Goal: Task Accomplishment & Management: Use online tool/utility

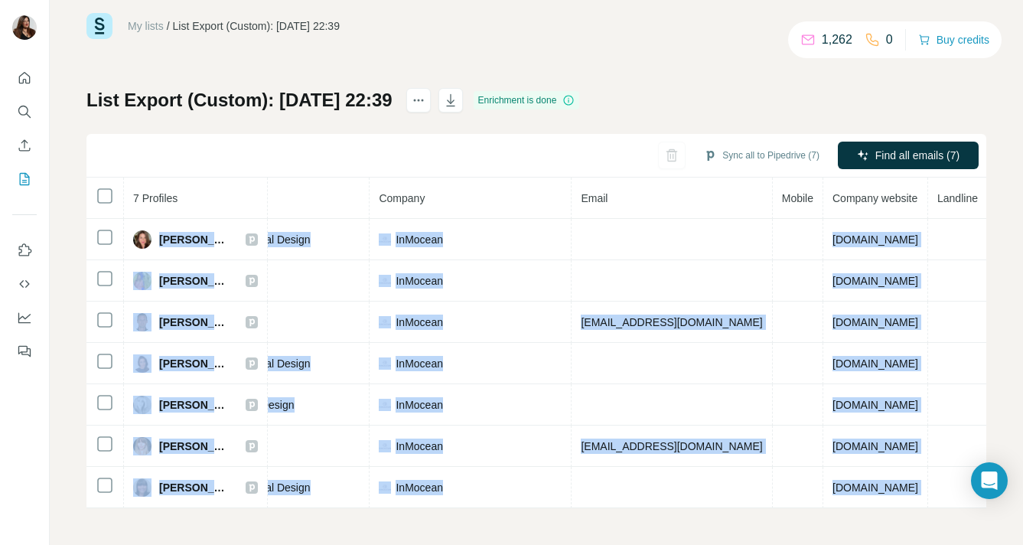
scroll to position [0, 314]
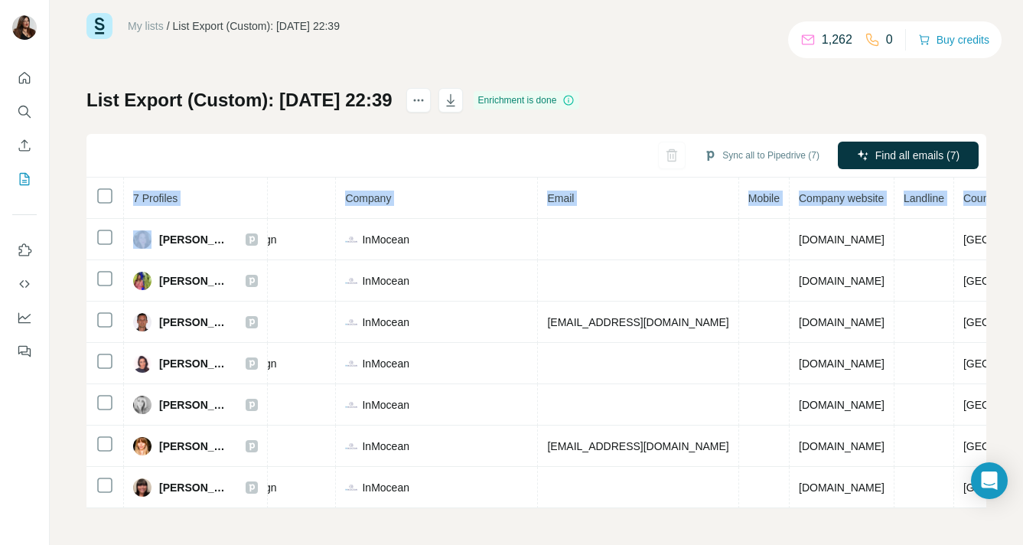
drag, startPoint x: 160, startPoint y: 232, endPoint x: 1011, endPoint y: 518, distance: 898.1
click at [1011, 518] on div "My lists / List Export (Custom): 12/08/2025 22:39 1,262 0 Buy credits List Expo…" at bounding box center [536, 272] width 973 height 545
copy table "7 Profiles Status LinkedIn Job title Company Email Mobile Company website Landl…"
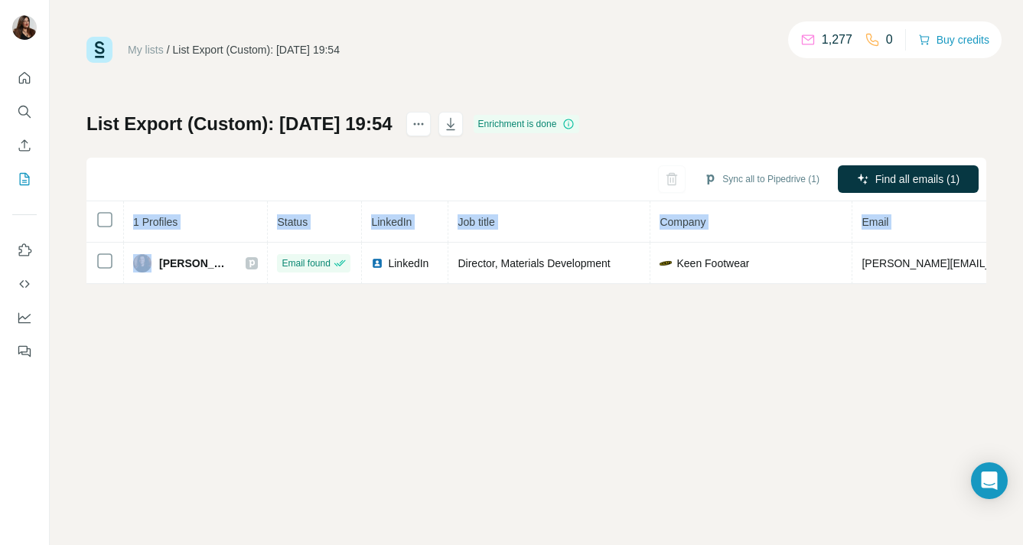
scroll to position [0, 372]
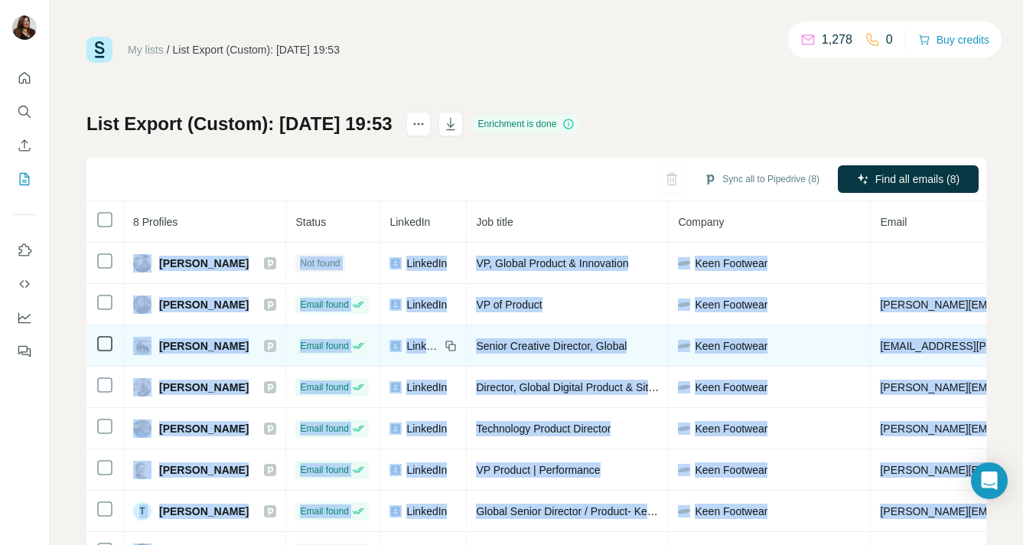
scroll to position [0, 401]
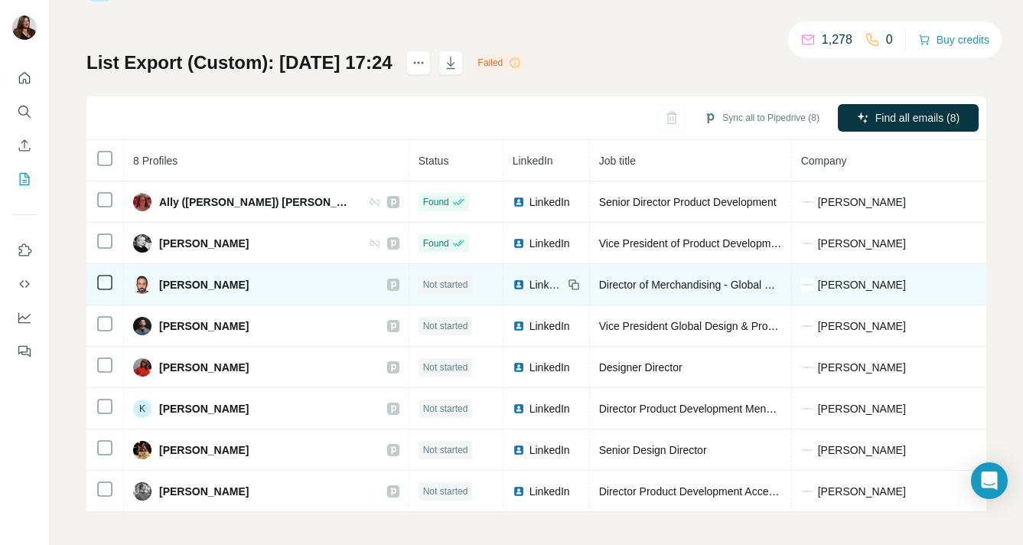
scroll to position [73, 0]
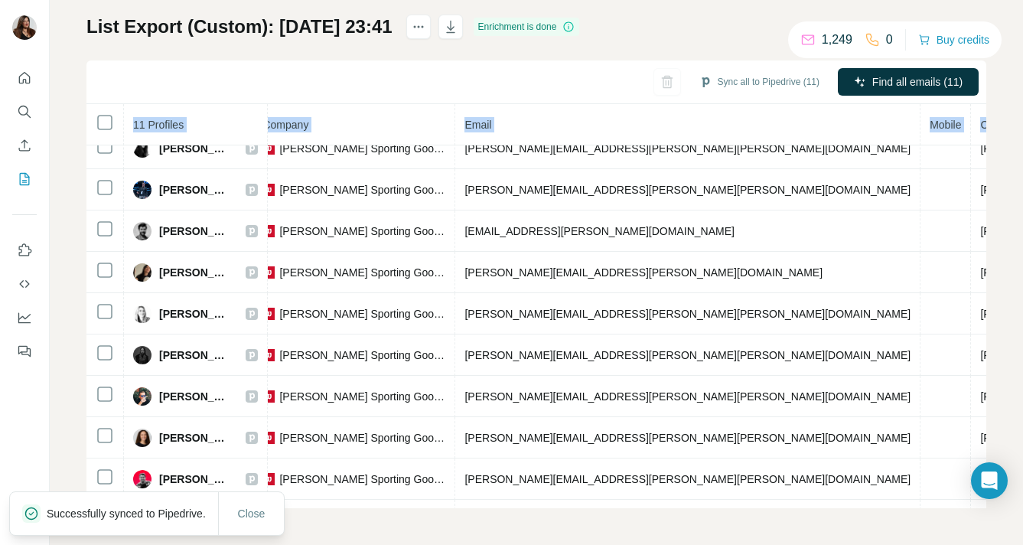
scroll to position [100, 397]
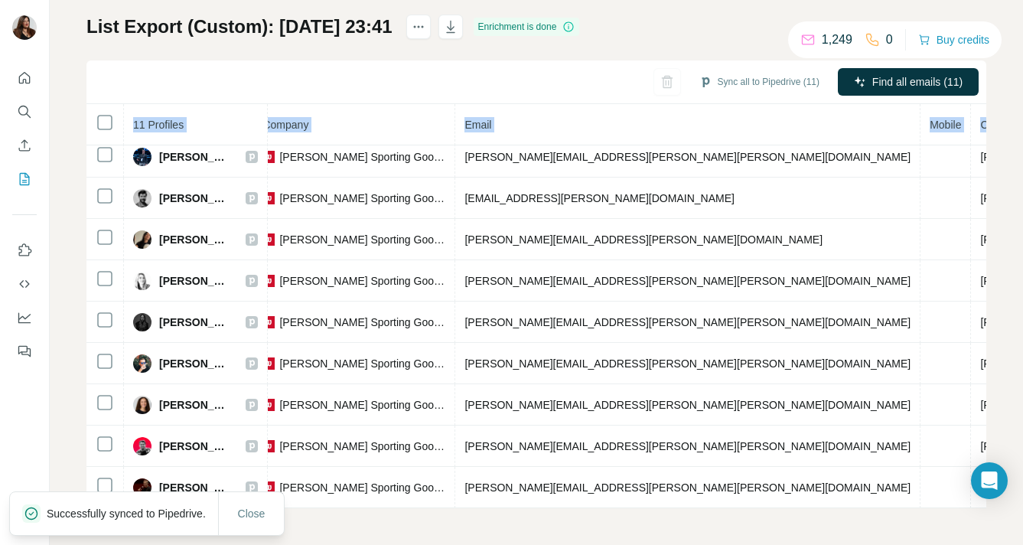
drag, startPoint x: 127, startPoint y: 245, endPoint x: 1040, endPoint y: 576, distance: 971.5
click at [1022, 544] on html "My lists / List Export (Custom): 12/08/2025 23:41 1,249 0 Buy credits List Expo…" at bounding box center [511, 272] width 1023 height 545
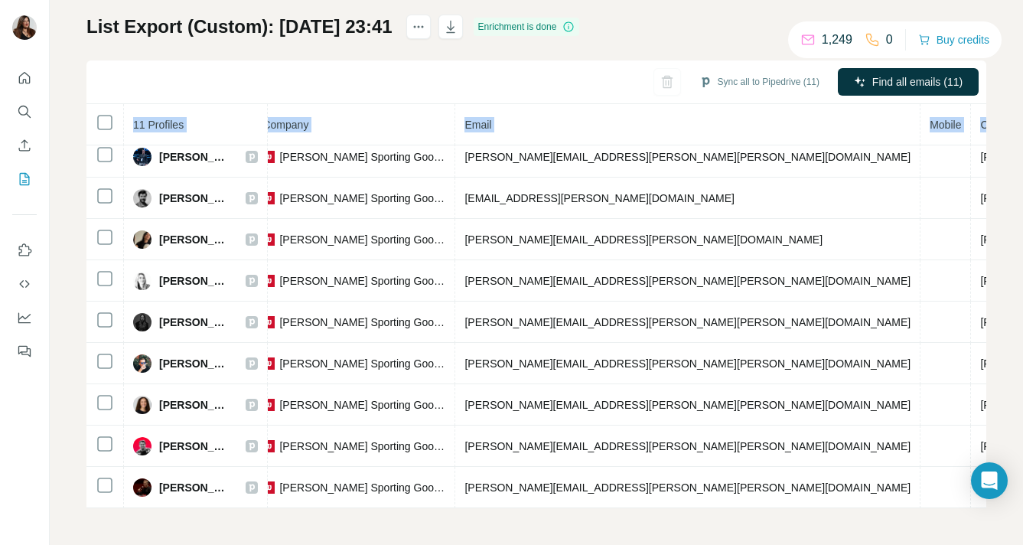
copy table "11 Profiles Status LinkedIn Job title Company Email Mobile Company website Land…"
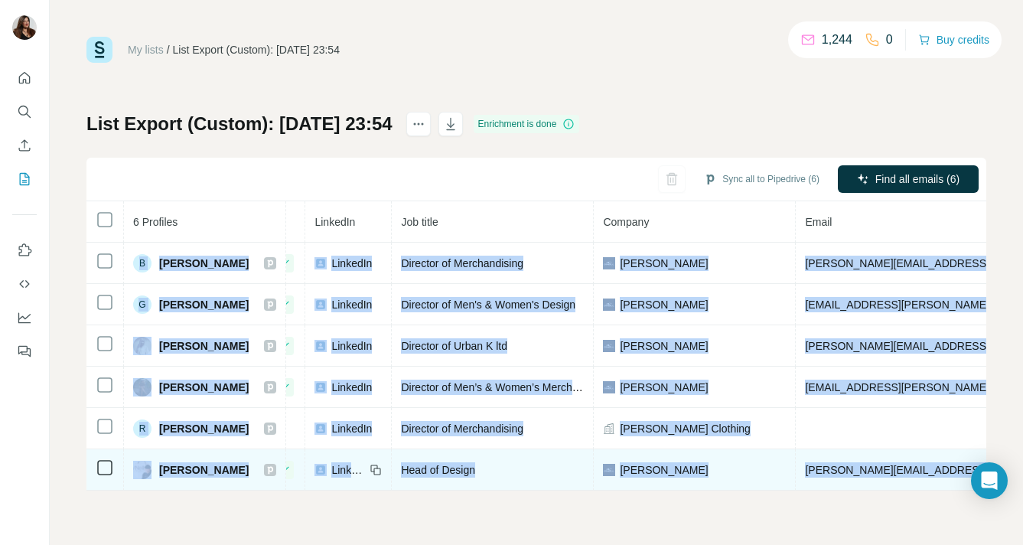
scroll to position [0, 96]
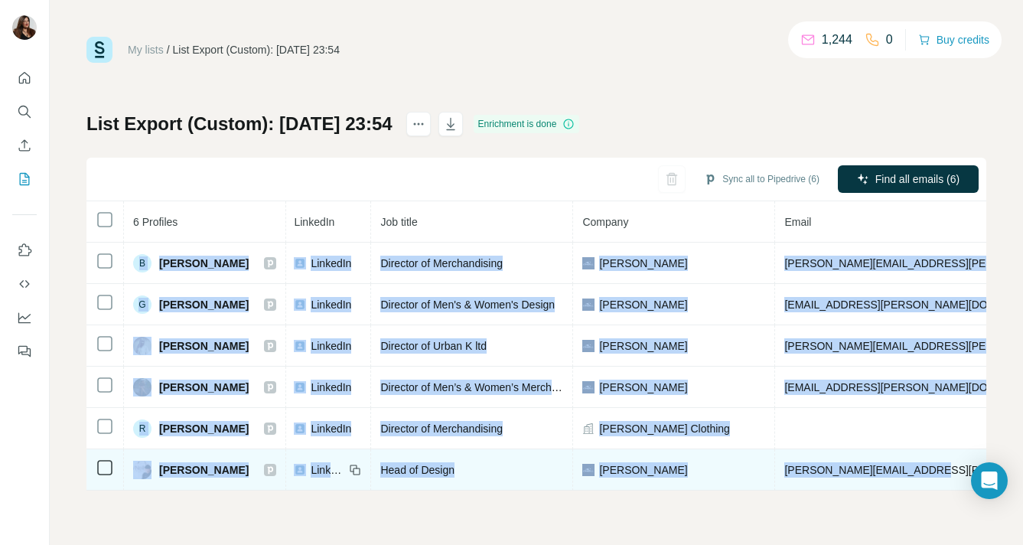
drag, startPoint x: 127, startPoint y: 255, endPoint x: 925, endPoint y: 485, distance: 830.4
click at [925, 485] on tbody "B Brian Erickson Email found LinkedIn Director of Merchandising O'Neill brian@o…" at bounding box center [788, 366] width 1594 height 248
copy tbody "B Brian Erickson Email found LinkedIn Director of Merchandising O'Neill brian@o…"
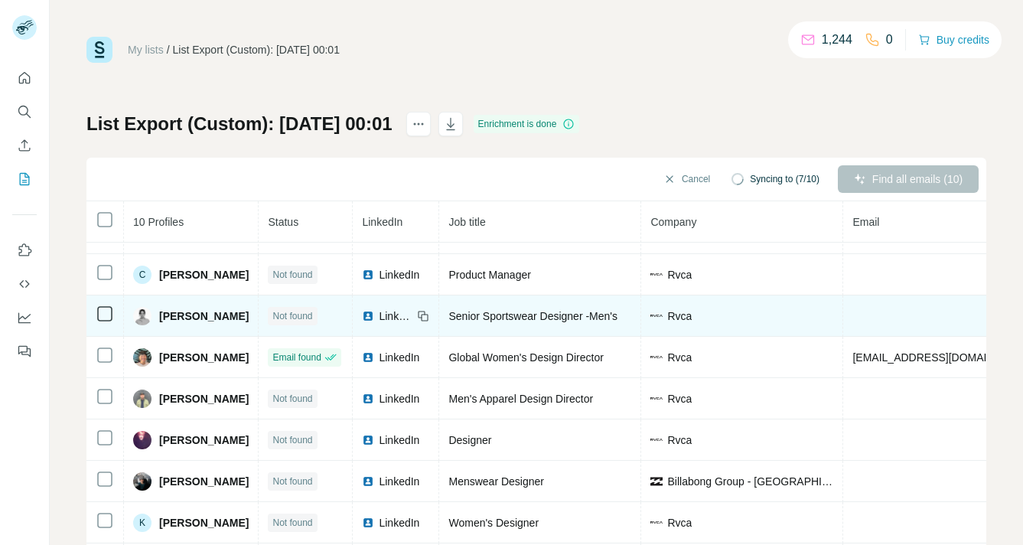
scroll to position [59, 0]
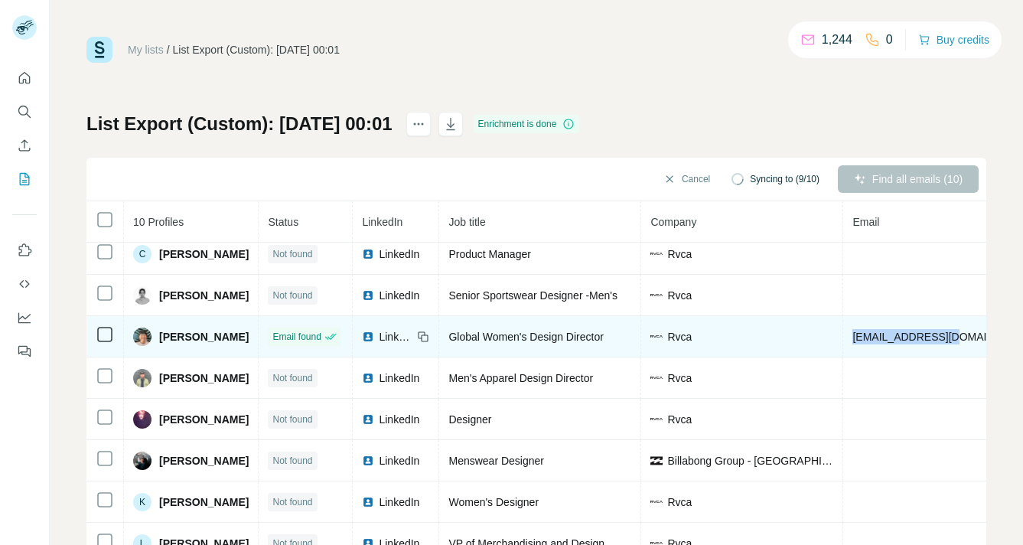
drag, startPoint x: 897, startPoint y: 331, endPoint x: 840, endPoint y: 331, distance: 57.4
click at [840, 331] on tr "Eunjoo Kim Email found LinkedIn Global Women's Design Director Rvca eunjoo_kim@…" at bounding box center [737, 336] width 1303 height 41
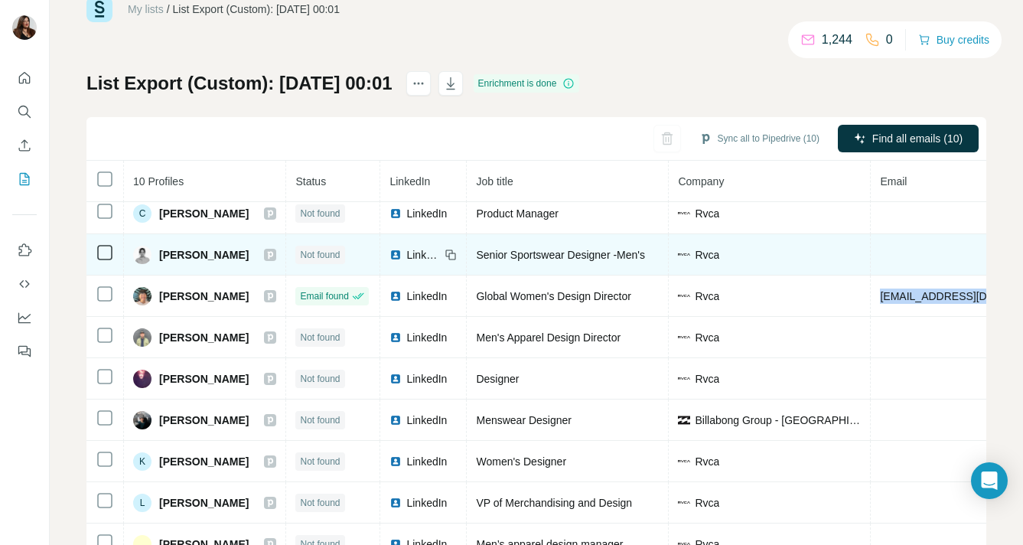
scroll to position [97, 0]
